Goal: Download file/media

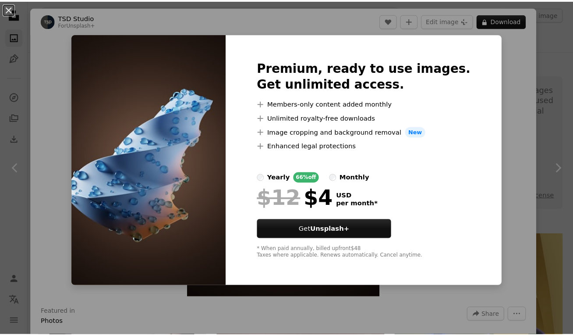
scroll to position [3024, 0]
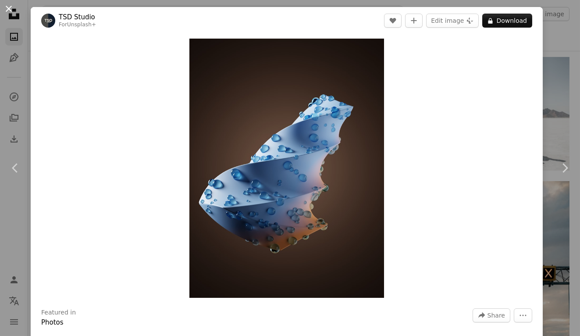
click at [8, 13] on button "An X shape" at bounding box center [9, 9] width 11 height 11
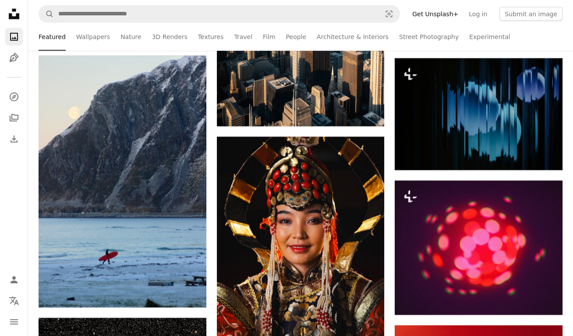
scroll to position [3507, 0]
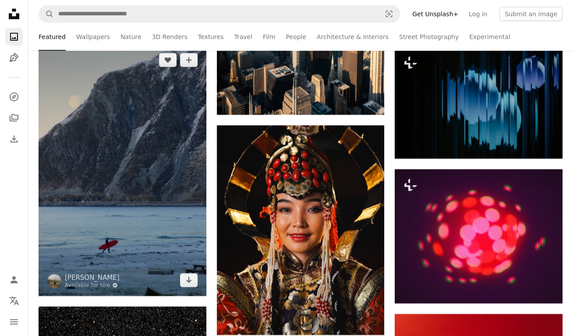
click at [85, 182] on img at bounding box center [123, 170] width 168 height 252
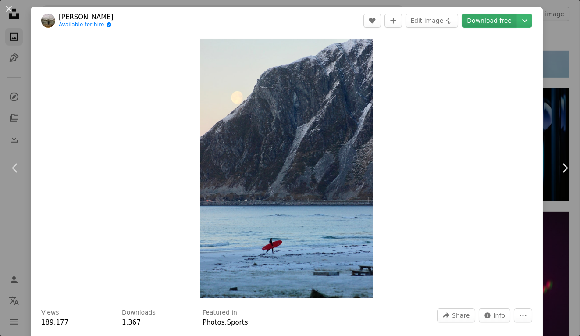
click at [493, 21] on link "Download free" at bounding box center [489, 21] width 55 height 14
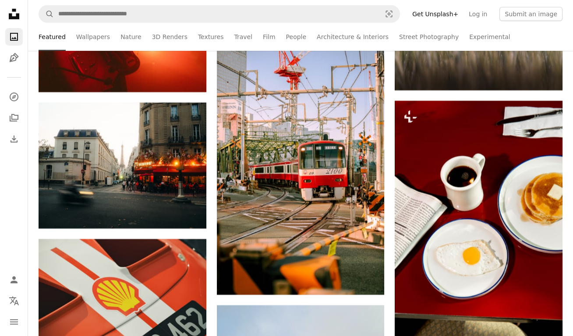
scroll to position [4120, 0]
